Goal: Information Seeking & Learning: Learn about a topic

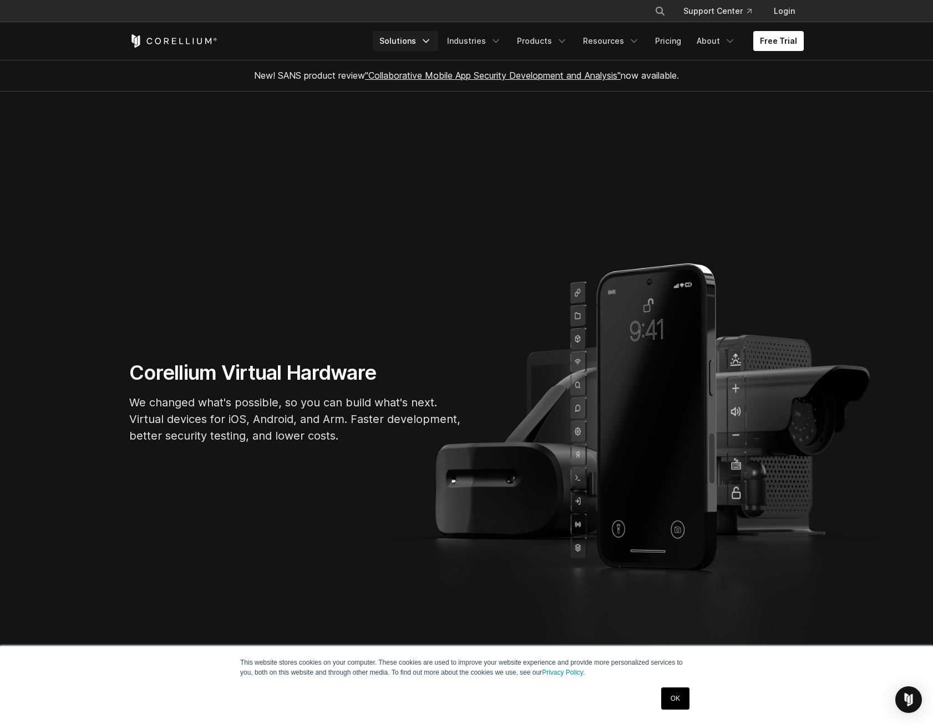
click at [431, 43] on icon "Navigation Menu" at bounding box center [425, 40] width 11 height 11
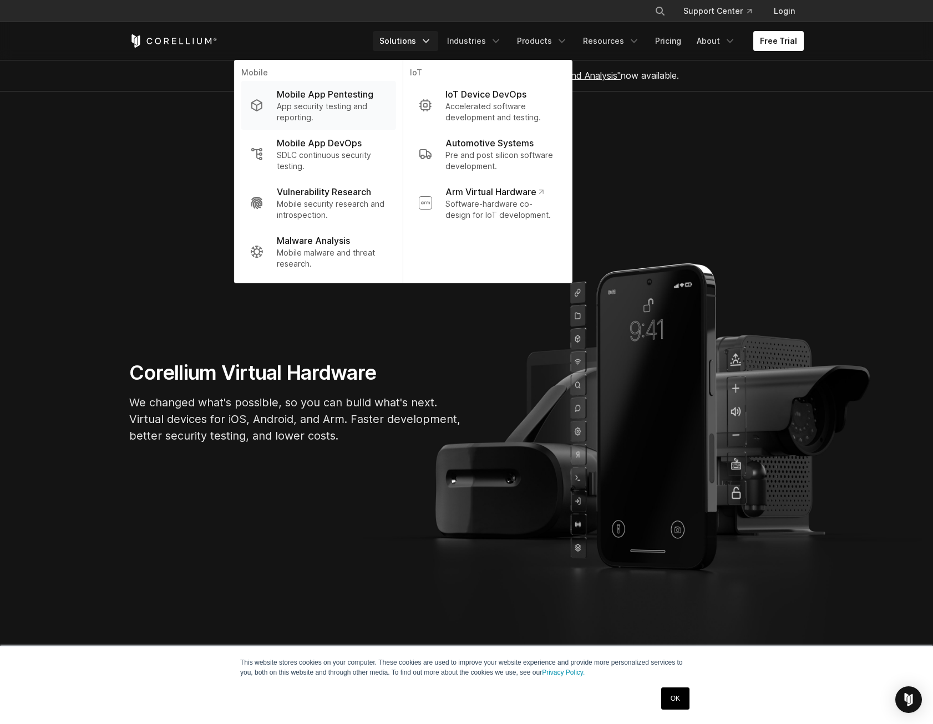
click at [367, 103] on p "App security testing and reporting." at bounding box center [332, 112] width 110 height 22
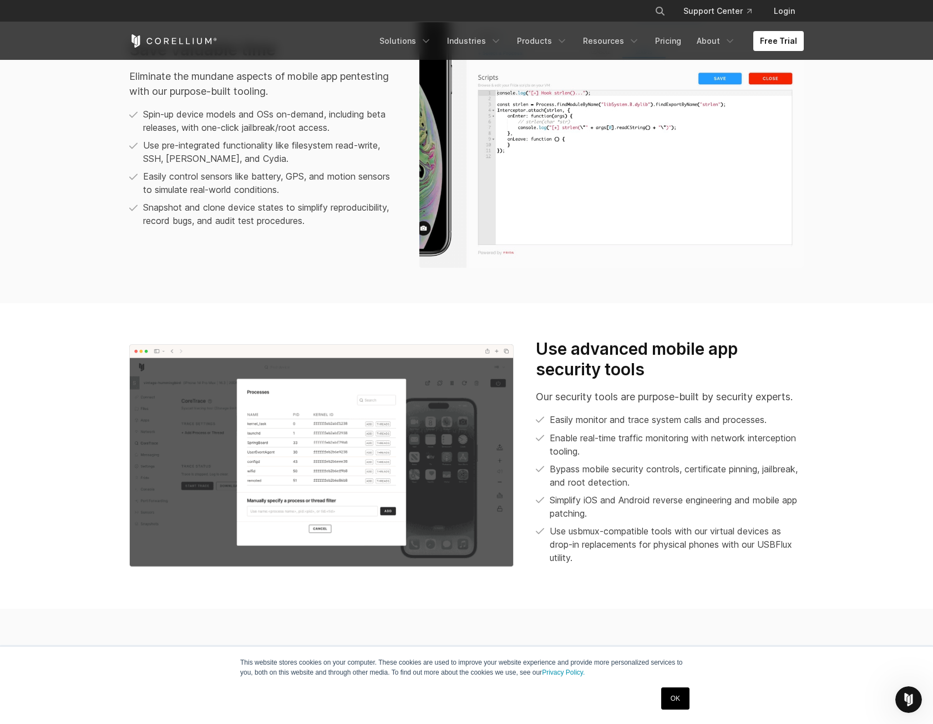
scroll to position [1065, 0]
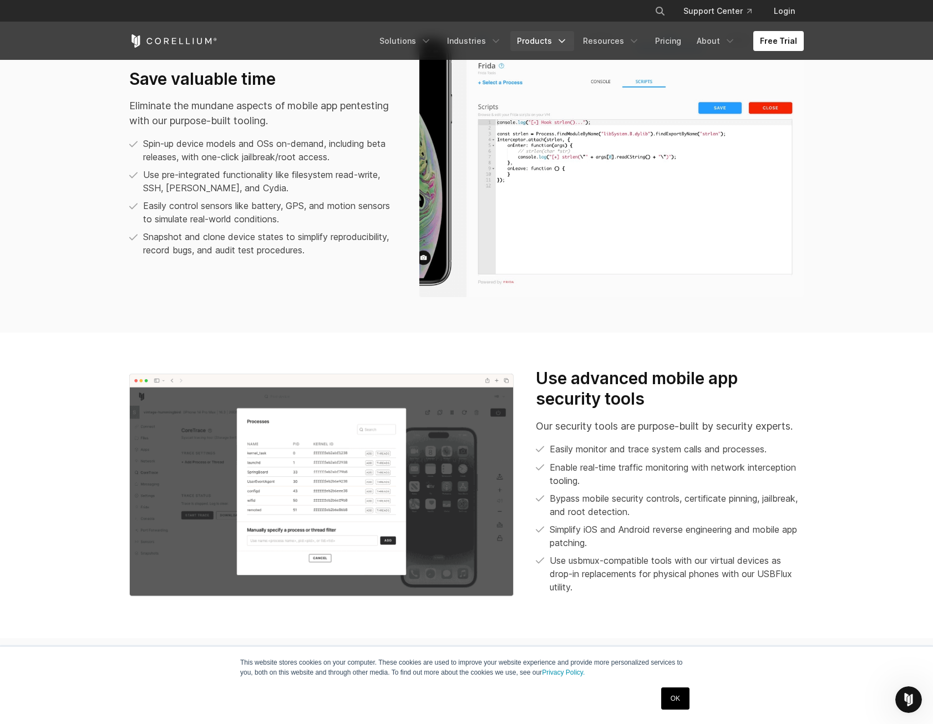
click at [553, 37] on link "Products" at bounding box center [542, 41] width 64 height 20
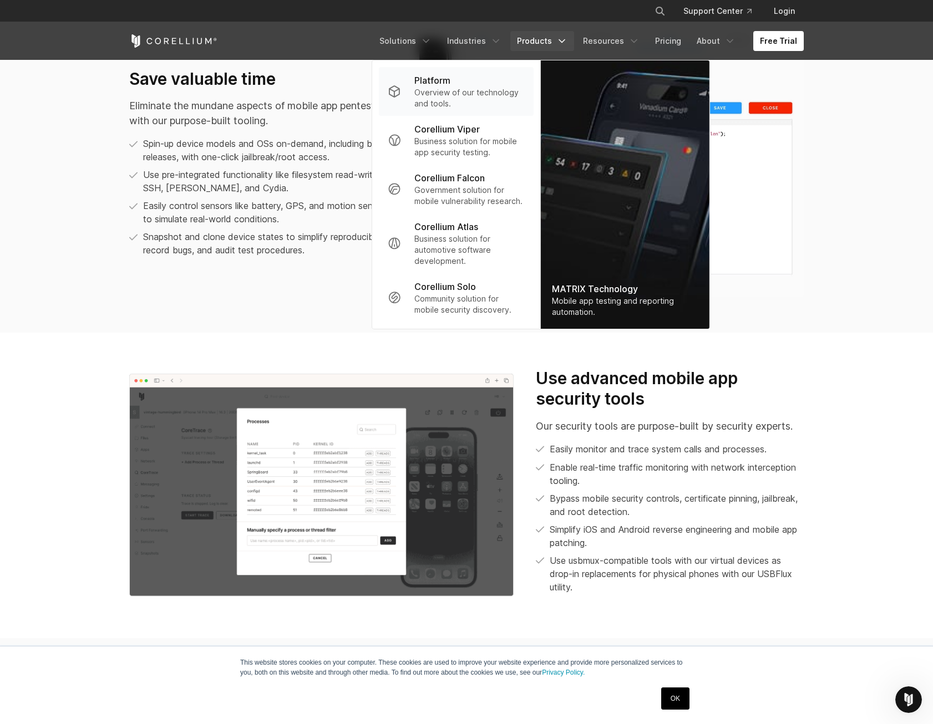
click at [432, 97] on p "Overview of our technology and tools." at bounding box center [469, 98] width 110 height 22
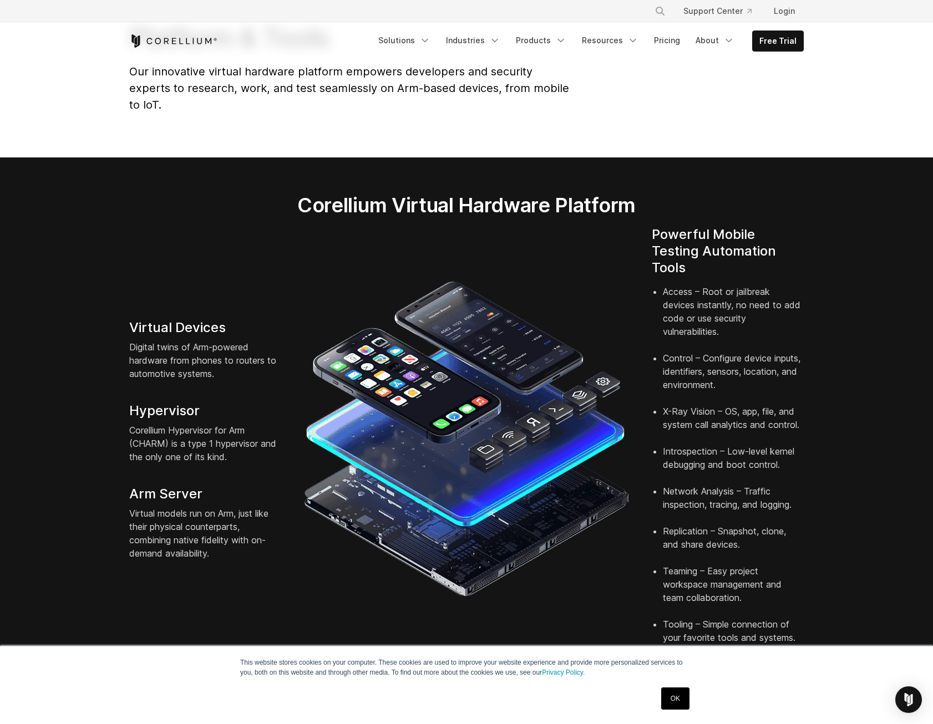
scroll to position [277, 0]
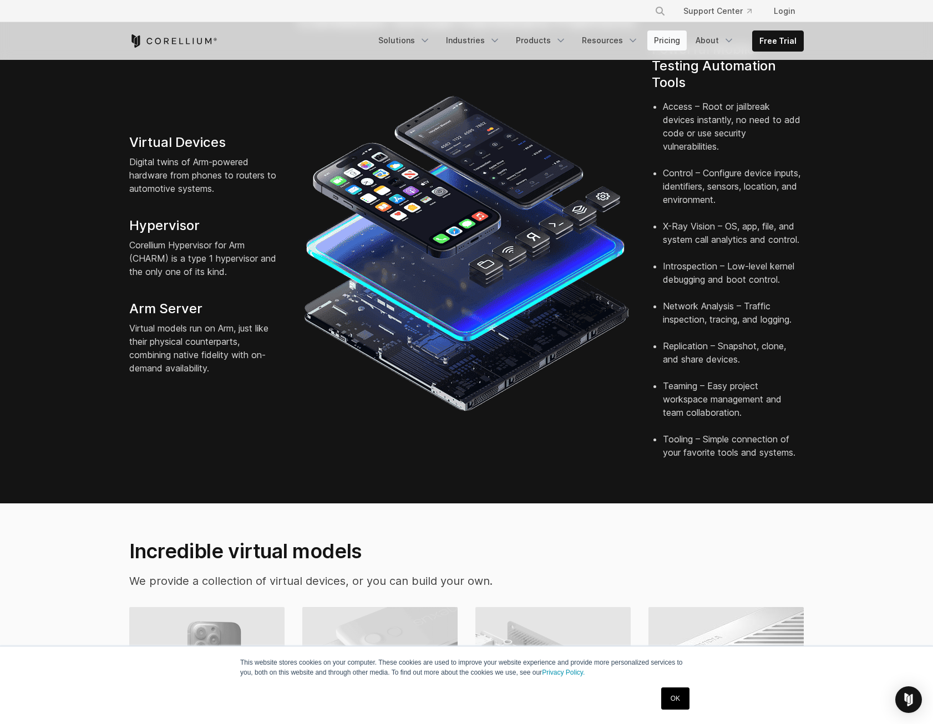
click at [663, 47] on link "Pricing" at bounding box center [666, 41] width 39 height 20
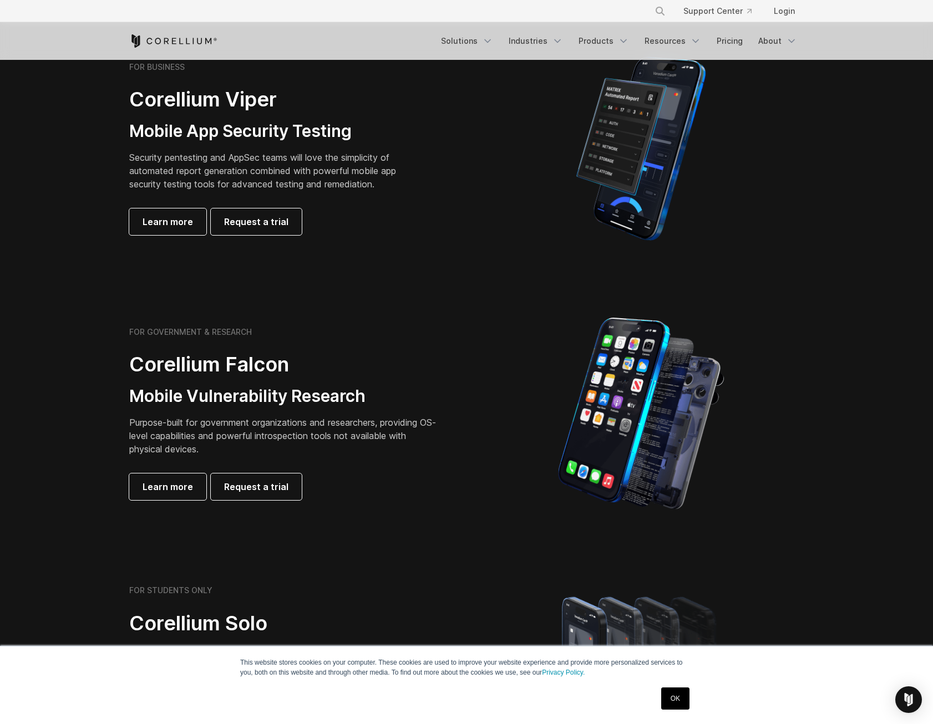
scroll to position [222, 0]
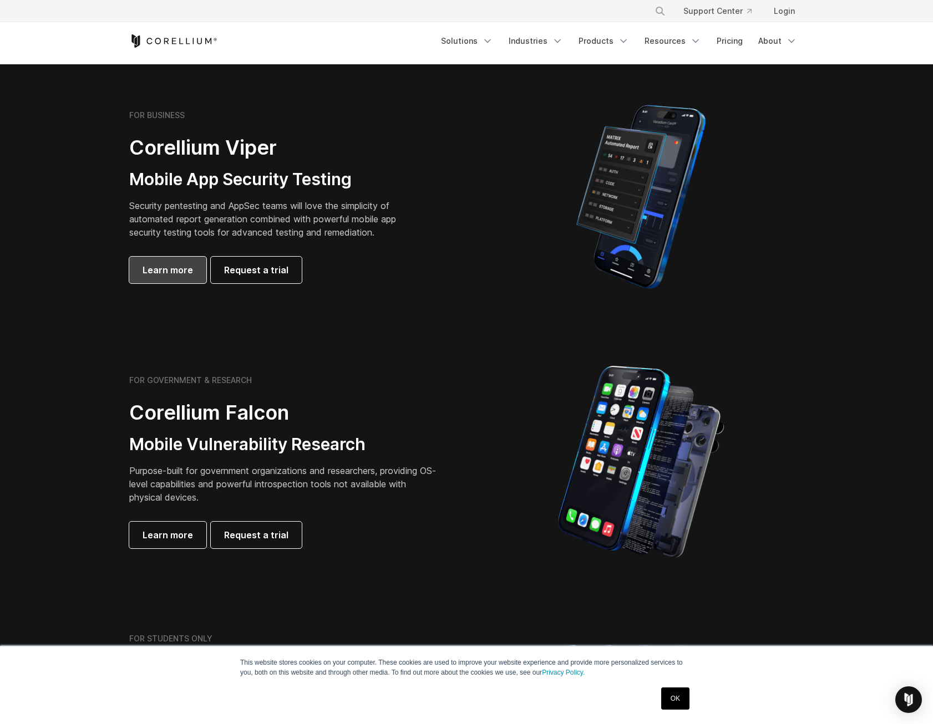
click at [136, 267] on link "Learn more" at bounding box center [167, 270] width 77 height 27
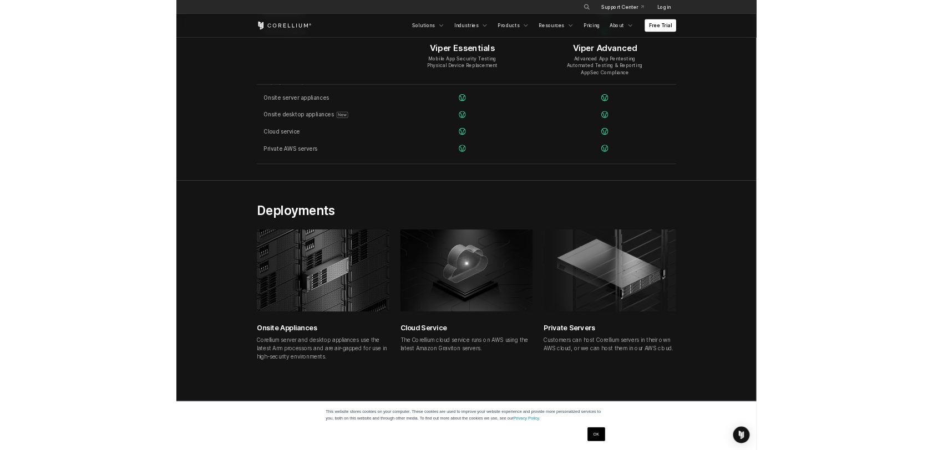
scroll to position [2662, 0]
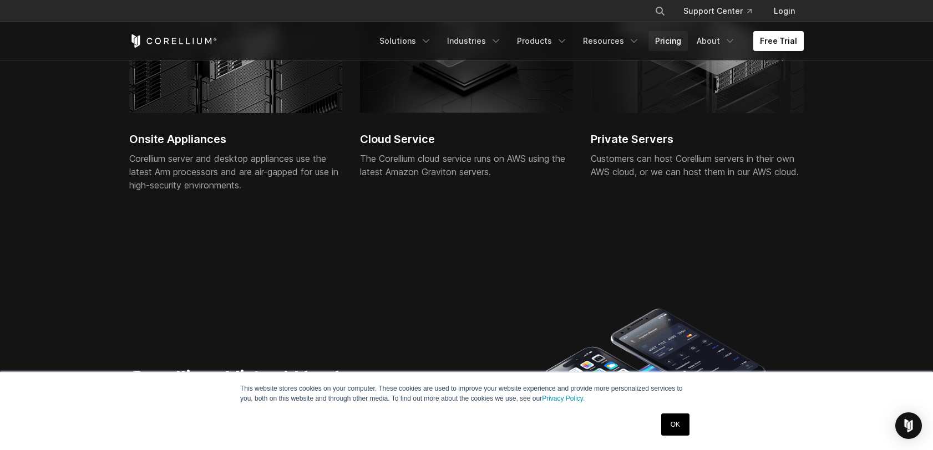
click at [684, 39] on link "Pricing" at bounding box center [667, 41] width 39 height 20
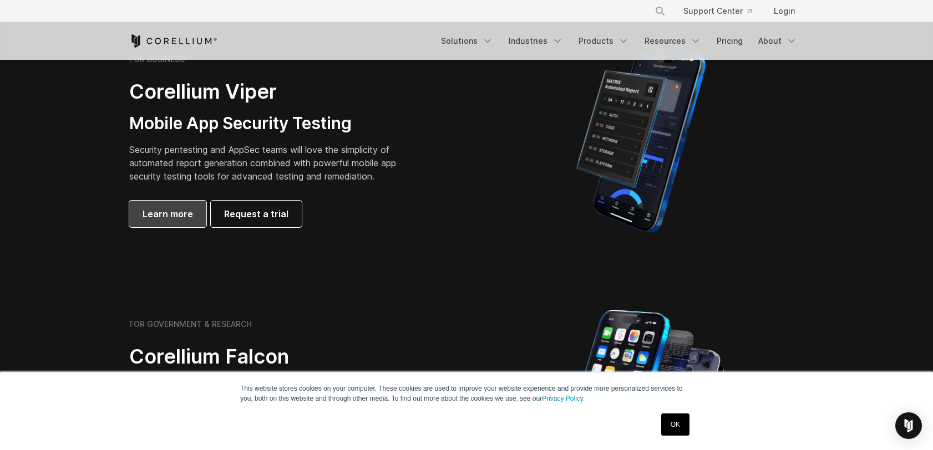
scroll to position [277, 0]
click at [144, 208] on span "Learn more" at bounding box center [168, 214] width 50 height 13
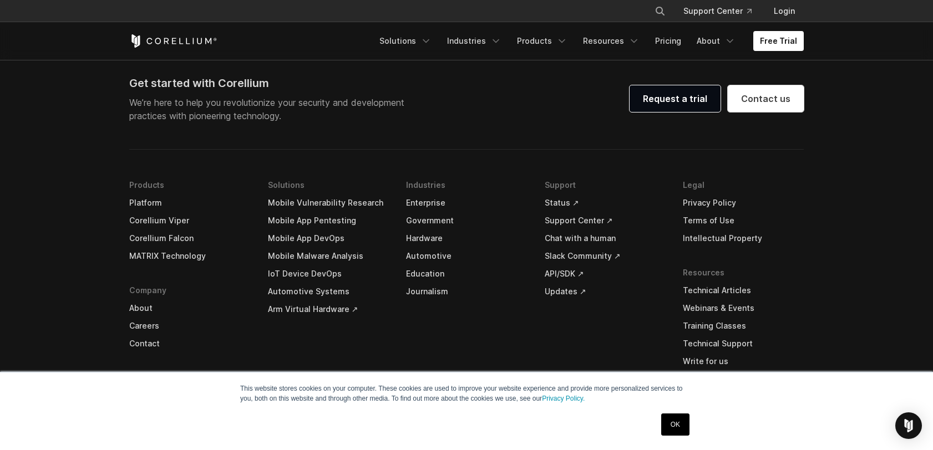
scroll to position [3006, 0]
